Goal: Information Seeking & Learning: Find specific fact

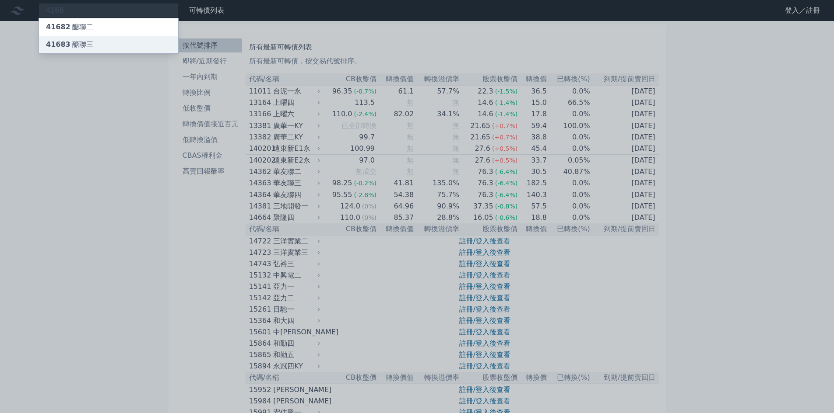
type input "4168"
click at [88, 48] on div "41683 醣聯三" at bounding box center [69, 44] width 47 height 11
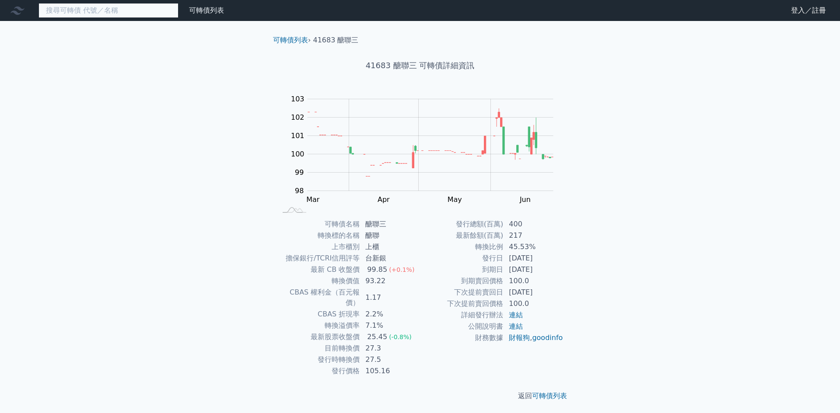
click at [59, 16] on input at bounding box center [109, 10] width 140 height 15
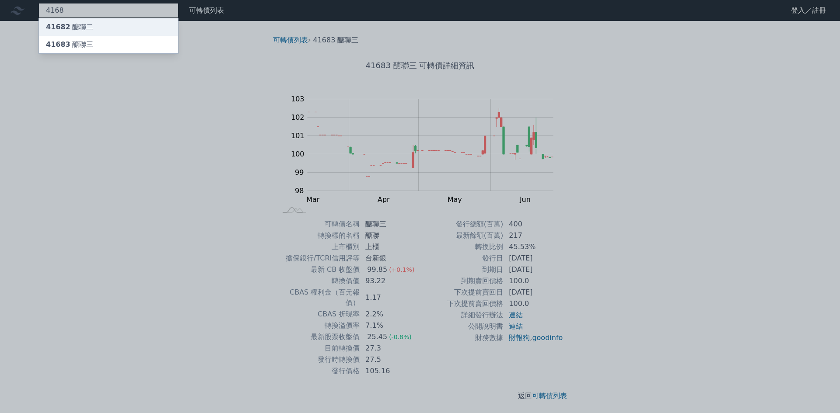
type input "4168"
click at [75, 28] on div "41682 醣聯二" at bounding box center [69, 27] width 47 height 11
